Goal: Information Seeking & Learning: Learn about a topic

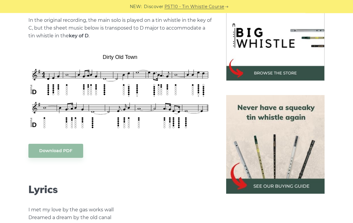
scroll to position [189, 0]
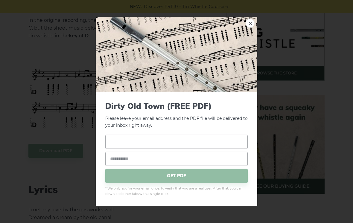
click at [114, 149] on input "text" at bounding box center [176, 142] width 142 height 14
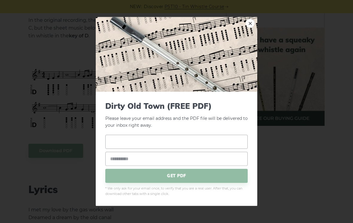
scroll to position [189, 0]
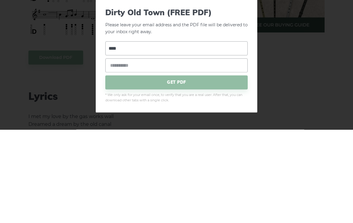
type input "****"
click at [115, 152] on input "email" at bounding box center [176, 159] width 142 height 14
type input "**********"
click at [122, 169] on span "GET PDF" at bounding box center [176, 176] width 142 height 14
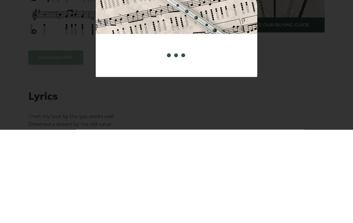
scroll to position [282, 0]
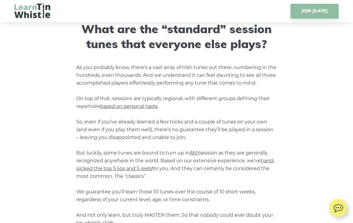
scroll to position [755, 0]
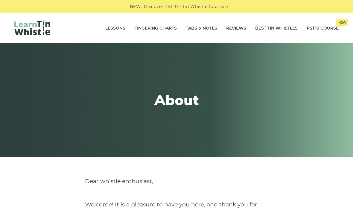
click at [199, 32] on link "Tabs & Notes" at bounding box center [201, 28] width 31 height 15
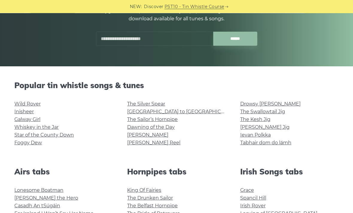
scroll to position [89, 0]
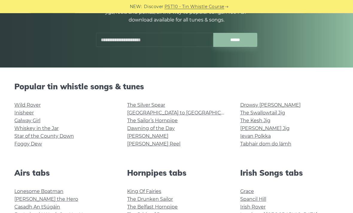
click at [18, 123] on link "Galway Girl" at bounding box center [27, 121] width 26 height 6
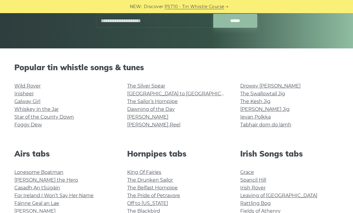
click at [253, 102] on link "The Kesh Jig" at bounding box center [255, 102] width 30 height 6
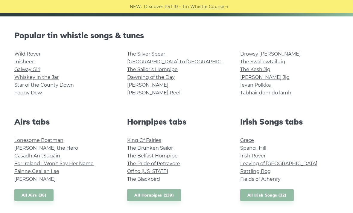
scroll to position [141, 0]
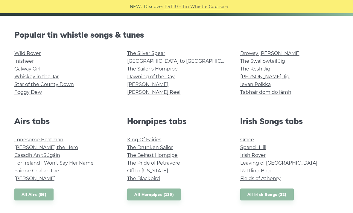
click at [243, 137] on link "Grace" at bounding box center [247, 140] width 14 height 6
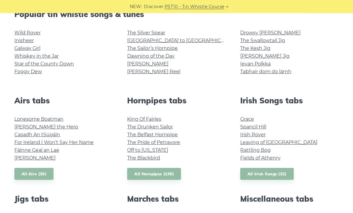
scroll to position [162, 0]
click at [251, 160] on link "Fields of Athenry" at bounding box center [260, 158] width 40 height 6
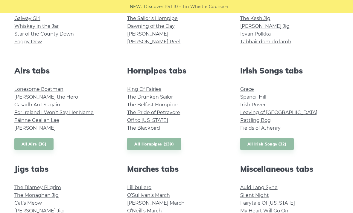
scroll to position [191, 0]
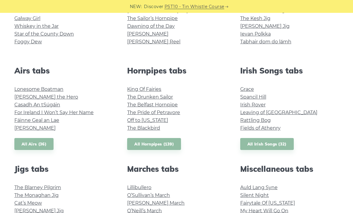
click at [246, 122] on link "Rattling Bog" at bounding box center [255, 121] width 30 height 6
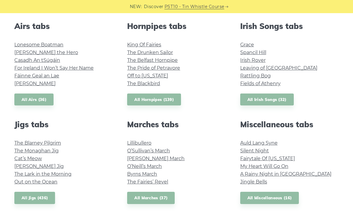
scroll to position [240, 0]
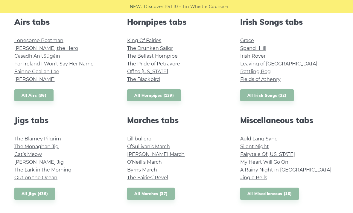
click at [253, 157] on link "Fairytale Of New York" at bounding box center [267, 155] width 55 height 6
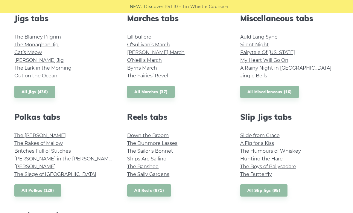
scroll to position [343, 0]
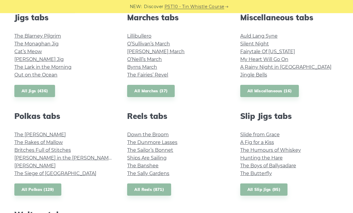
click at [21, 134] on link "The Kerry Polka" at bounding box center [39, 135] width 51 height 6
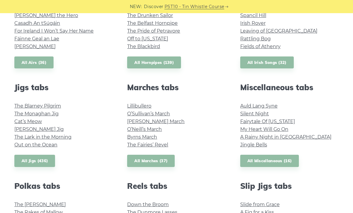
scroll to position [273, 0]
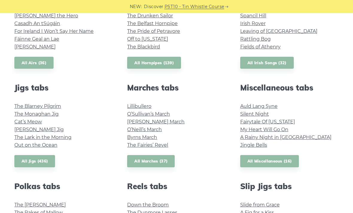
click at [248, 130] on link "My Heart Will Go On" at bounding box center [264, 130] width 48 height 6
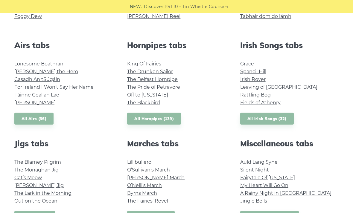
scroll to position [216, 0]
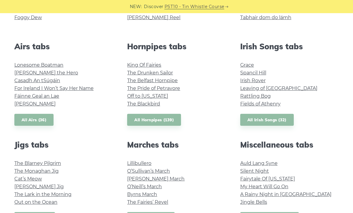
click at [249, 85] on link "Leaving of Liverpool" at bounding box center [278, 88] width 77 height 6
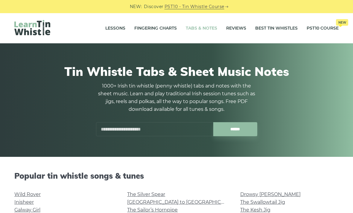
scroll to position [235, 0]
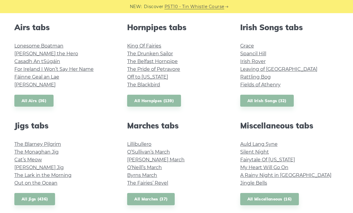
click at [248, 62] on link "Irish Rover" at bounding box center [252, 62] width 25 height 6
click at [131, 85] on link "The Blackbird" at bounding box center [143, 85] width 33 height 6
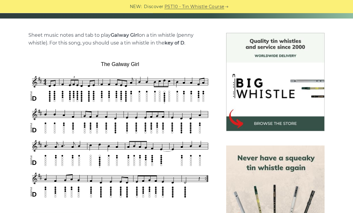
scroll to position [141, 0]
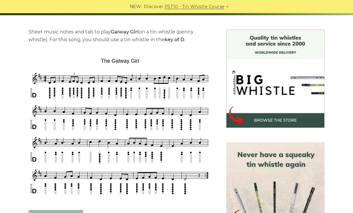
click at [47, 80] on img at bounding box center [119, 127] width 183 height 142
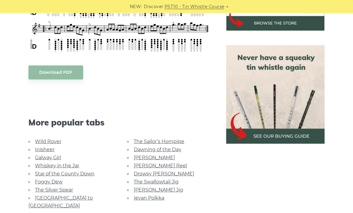
scroll to position [247, 0]
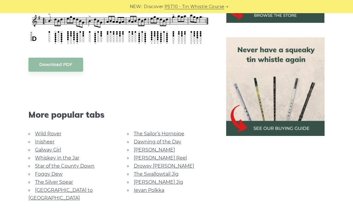
click at [37, 143] on link "Inisheer" at bounding box center [44, 142] width 19 height 6
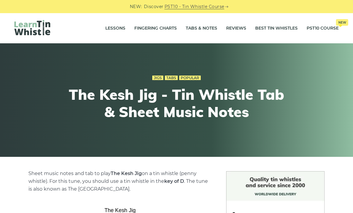
scroll to position [266, 0]
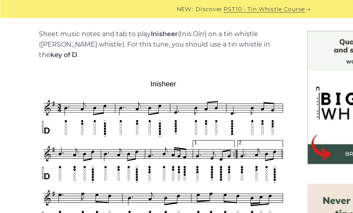
scroll to position [146, 0]
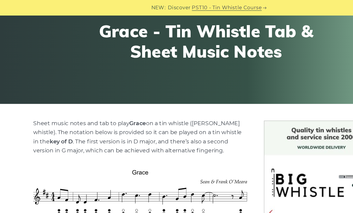
scroll to position [51, 0]
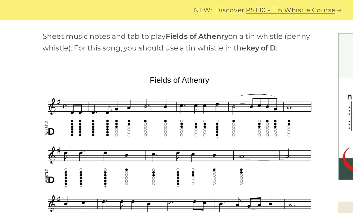
scroll to position [147, 0]
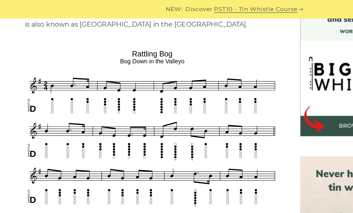
scroll to position [165, 0]
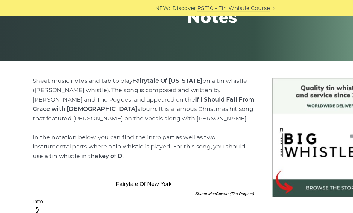
scroll to position [95, 0]
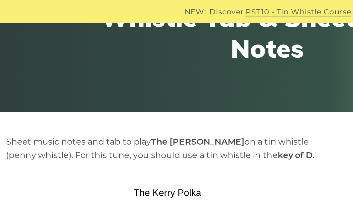
scroll to position [83, 0]
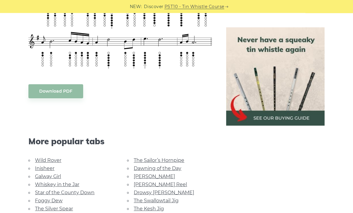
scroll to position [263, 0]
click at [45, 93] on link "Download PDF" at bounding box center [55, 91] width 55 height 14
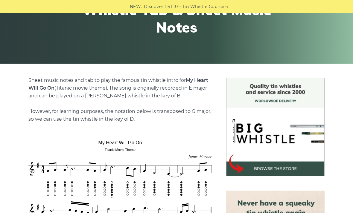
scroll to position [73, 0]
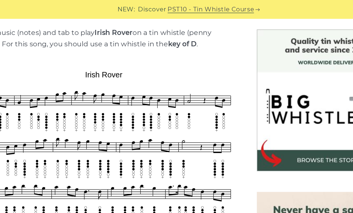
scroll to position [145, 0]
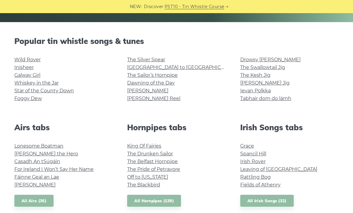
scroll to position [135, 0]
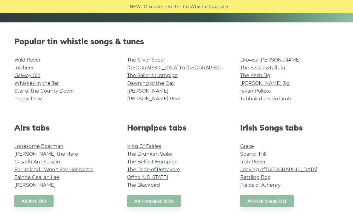
click at [144, 184] on link "The Blackbird" at bounding box center [143, 185] width 33 height 6
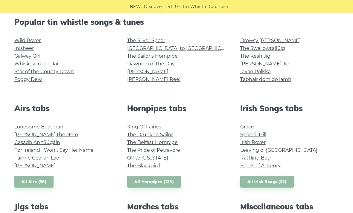
click at [25, 163] on link "[PERSON_NAME]" at bounding box center [34, 166] width 41 height 6
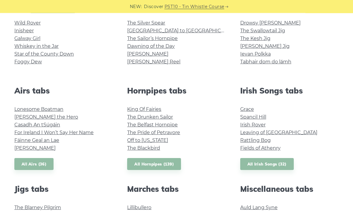
scroll to position [172, 0]
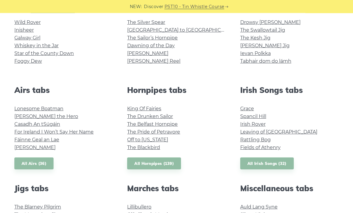
click at [128, 111] on link "King Of Fairies" at bounding box center [144, 109] width 34 height 6
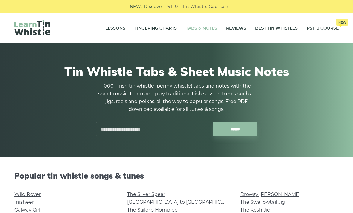
scroll to position [191, 0]
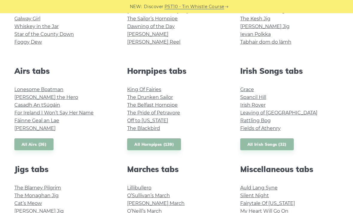
click at [134, 100] on link "The Drunken Sailor" at bounding box center [150, 97] width 46 height 6
click at [134, 107] on link "The Belfast Hornpipe" at bounding box center [152, 105] width 51 height 6
click at [135, 88] on link "King Of Fairies" at bounding box center [144, 90] width 34 height 6
click at [24, 131] on link "[PERSON_NAME]" at bounding box center [34, 129] width 41 height 6
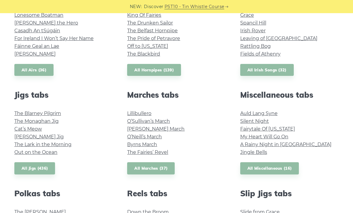
scroll to position [351, 0]
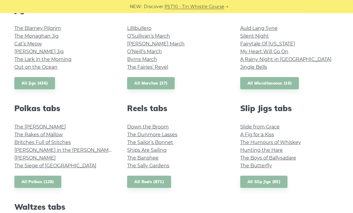
click at [251, 167] on link "The Butterfly" at bounding box center [256, 166] width 32 height 6
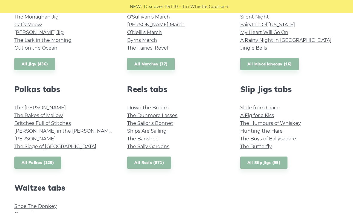
click at [143, 109] on link "Down the Broom" at bounding box center [148, 108] width 42 height 6
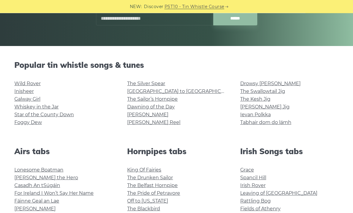
scroll to position [117, 0]
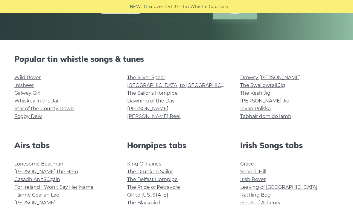
click at [15, 202] on link "[PERSON_NAME]" at bounding box center [34, 203] width 41 height 6
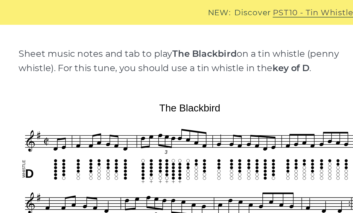
scroll to position [140, 0]
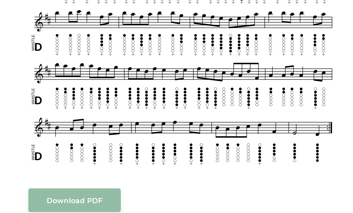
scroll to position [304, 0]
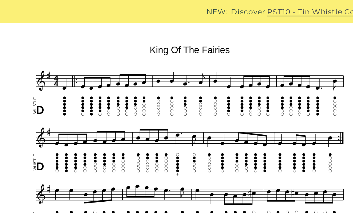
scroll to position [162, 0]
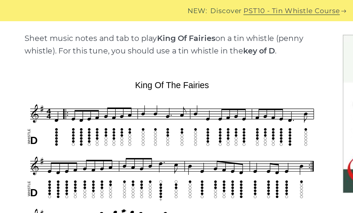
scroll to position [149, 0]
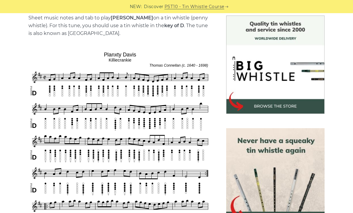
scroll to position [173, 0]
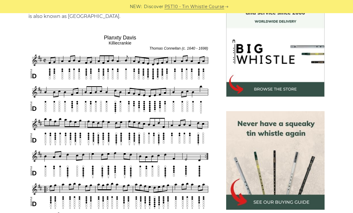
click at [67, 140] on img at bounding box center [119, 170] width 183 height 274
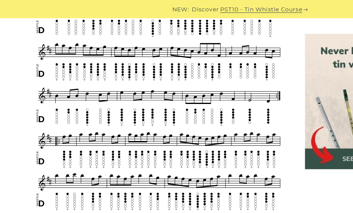
scroll to position [251, 0]
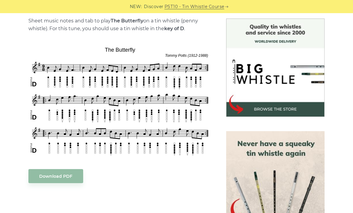
scroll to position [143, 0]
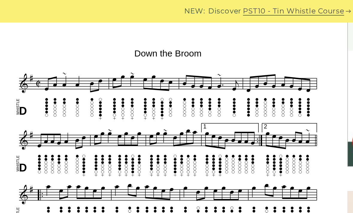
scroll to position [164, 0]
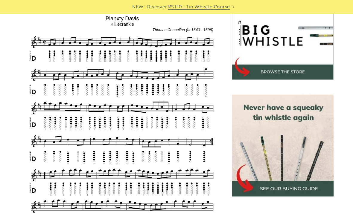
scroll to position [196, 0]
